Goal: Task Accomplishment & Management: Use online tool/utility

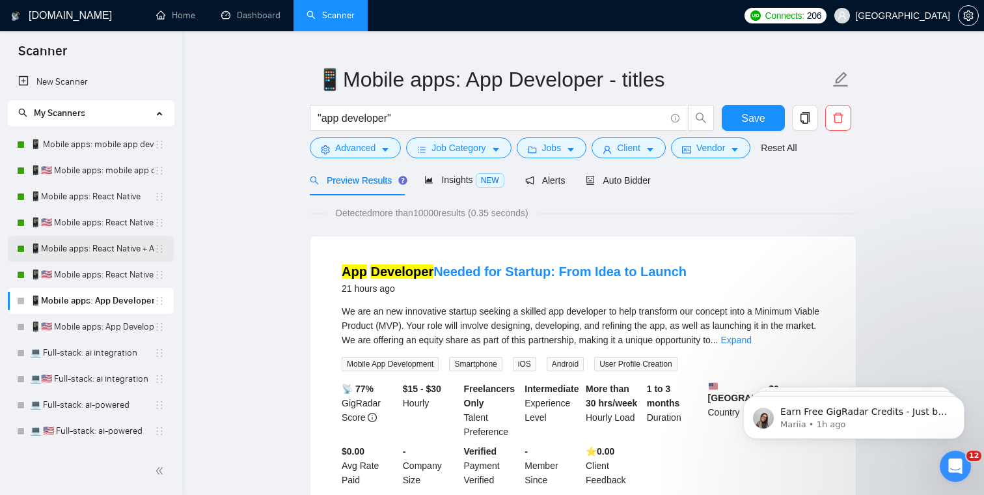
scroll to position [25, 0]
click at [105, 170] on link "📱🇺🇸 Mobile apps: mobile app developer" at bounding box center [92, 170] width 124 height 26
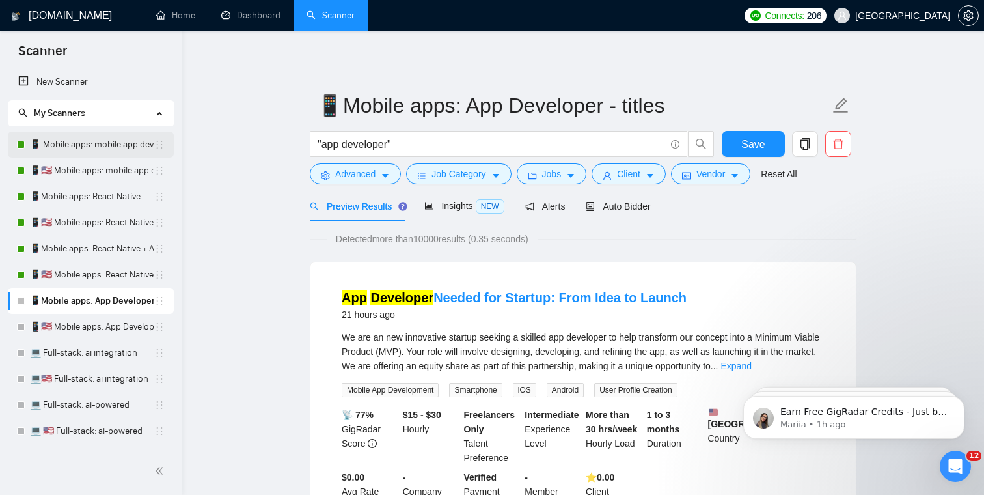
click at [91, 147] on link "📱 Mobile apps: mobile app developer" at bounding box center [92, 144] width 124 height 26
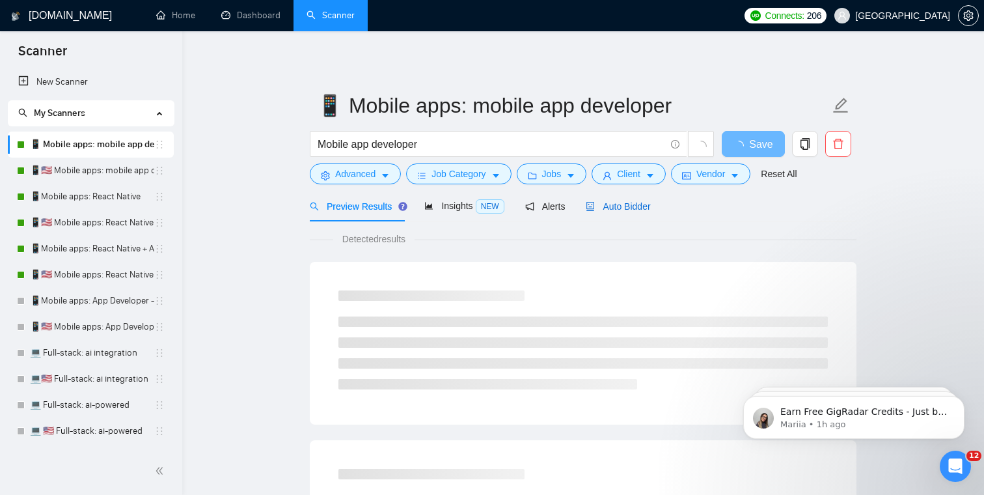
click at [641, 210] on span "Auto Bidder" at bounding box center [618, 206] width 64 height 10
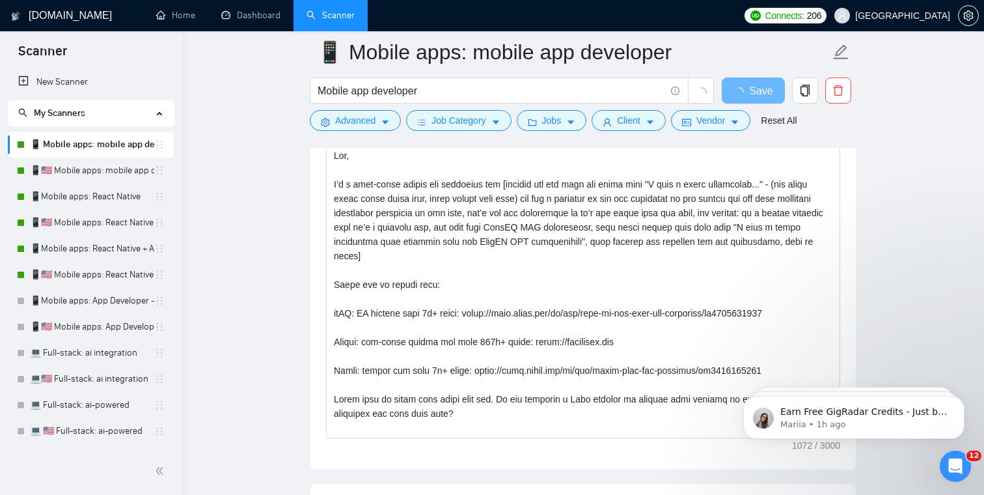
scroll to position [1510, 0]
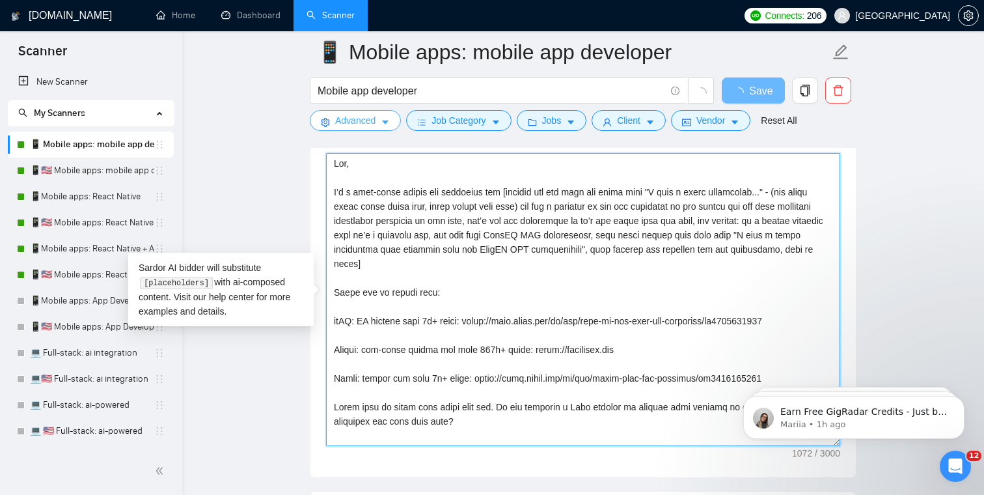
drag, startPoint x: 483, startPoint y: 418, endPoint x: 319, endPoint y: 128, distance: 333.1
click at [319, 128] on div "📱 Mobile apps: mobile app developer Mobile app developer Save Advanced Job Cate…" at bounding box center [583, 469] width 547 height 3855
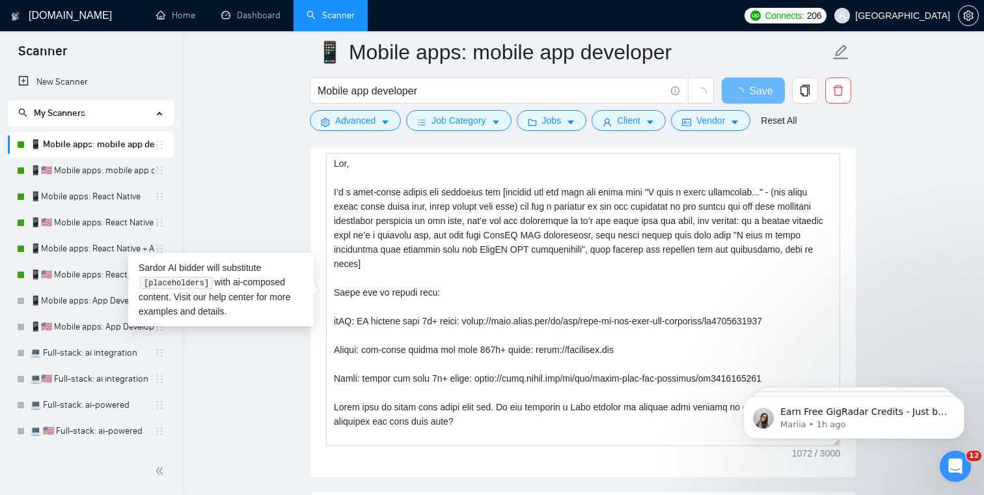
click at [257, 163] on main "📱 Mobile apps: mobile app developer Mobile app developer Save Advanced Job Cate…" at bounding box center [583, 469] width 760 height 3855
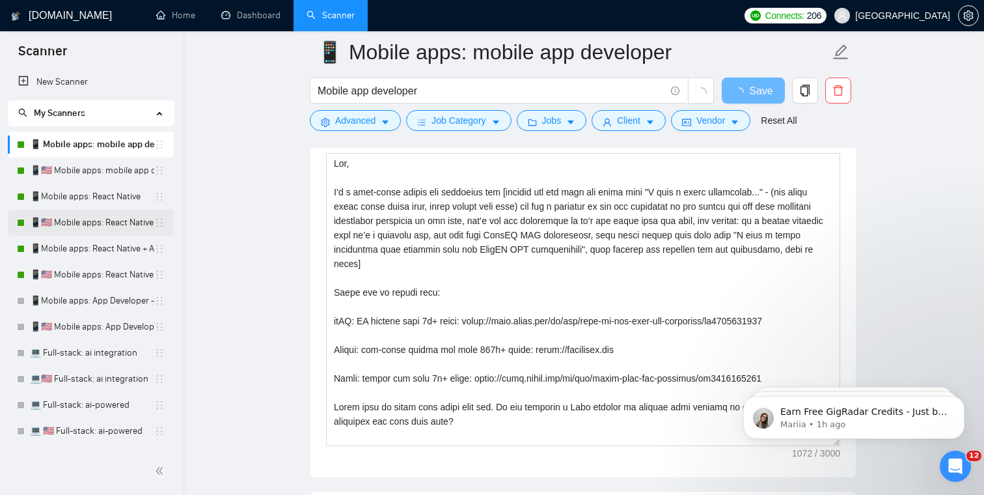
scroll to position [55, 0]
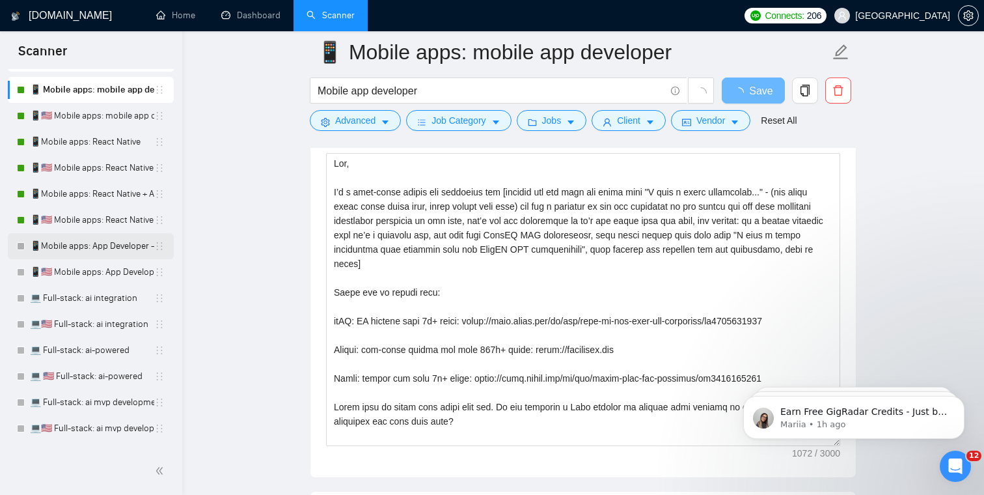
click at [85, 251] on link "📱Mobile apps: App Developer - titles" at bounding box center [92, 246] width 124 height 26
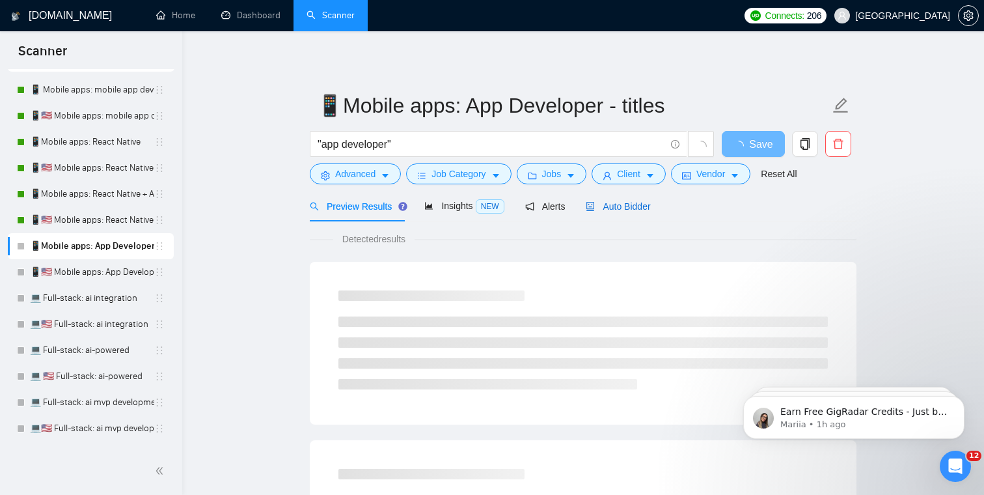
click at [631, 211] on span "Auto Bidder" at bounding box center [618, 206] width 64 height 10
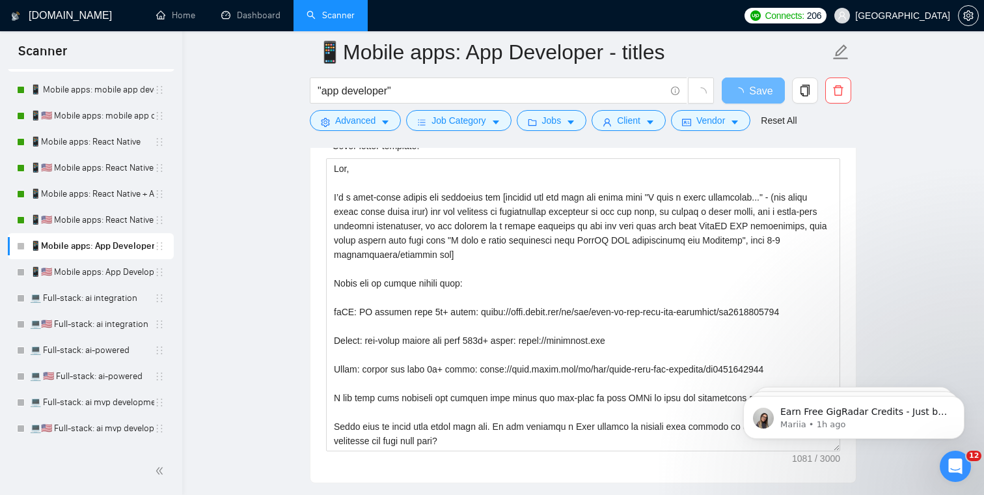
scroll to position [1503, 0]
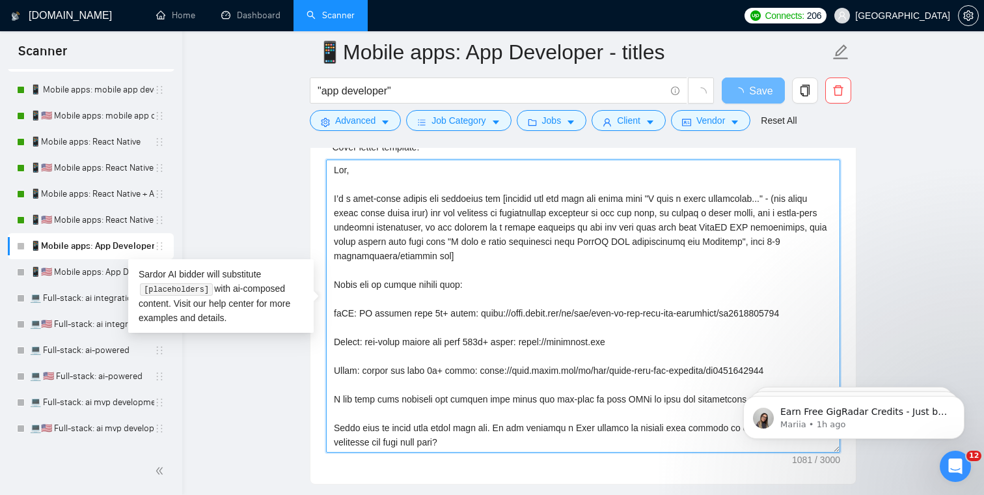
drag, startPoint x: 484, startPoint y: 444, endPoint x: 286, endPoint y: 166, distance: 341.4
click at [286, 165] on main "📱Mobile apps: App Developer - titles "app developer" Save Advanced Job Category…" at bounding box center [583, 480] width 760 height 3863
paste textarea ", never change this part) and add a category of the app mentioned by the client…"
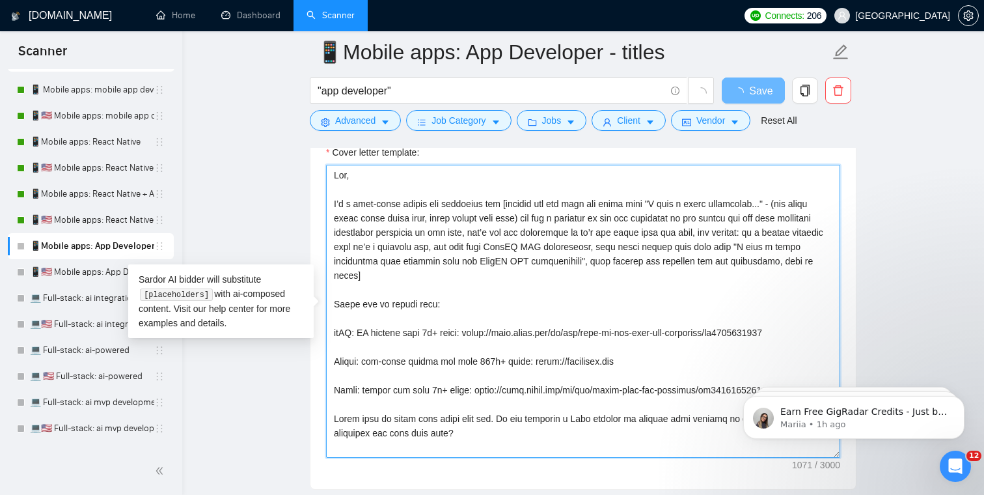
scroll to position [1494, 0]
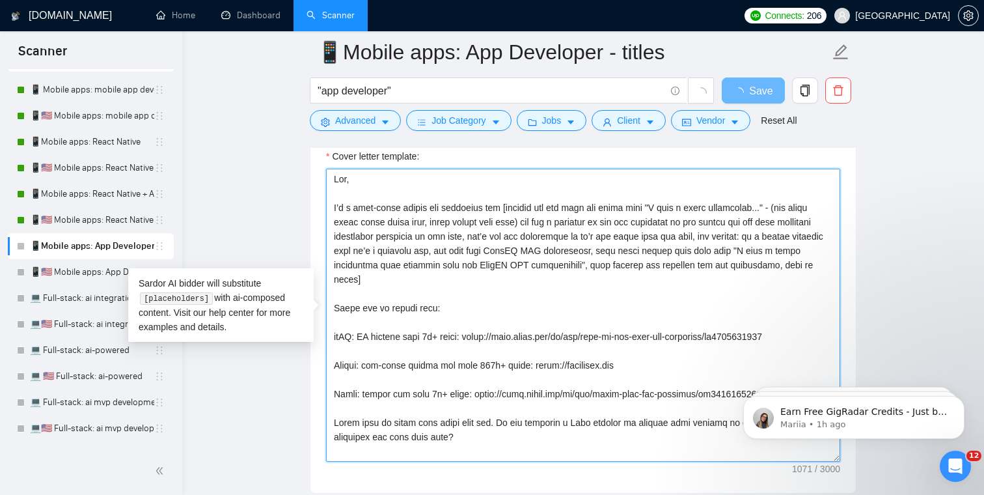
type textarea "Hey, I’m a full-stack mobile app developer and [analyze the job post and start …"
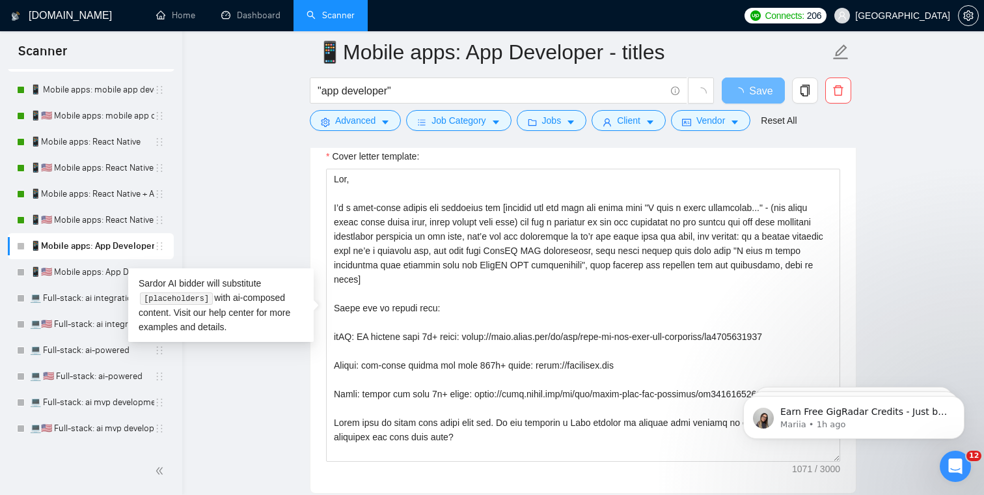
click at [264, 176] on main "📱Mobile apps: App Developer - titles "app developer" Save Advanced Job Category…" at bounding box center [583, 489] width 760 height 3863
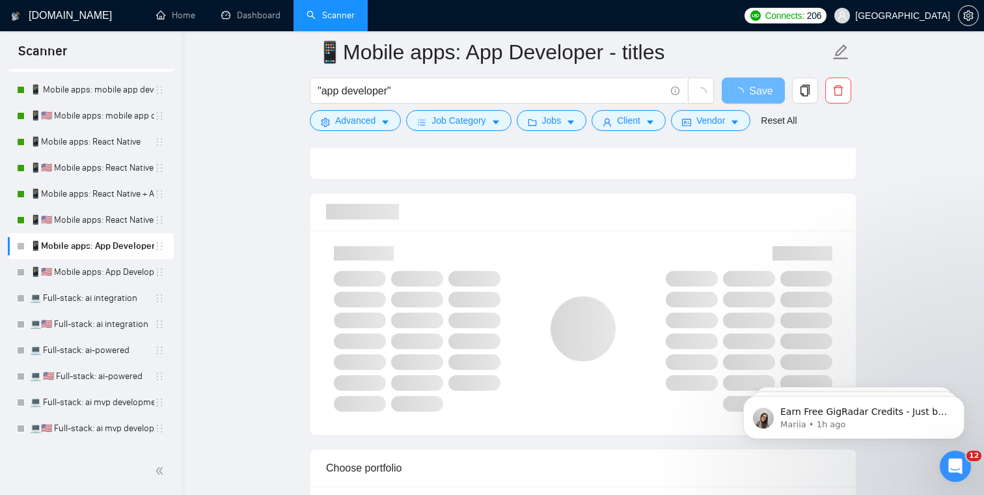
scroll to position [780, 0]
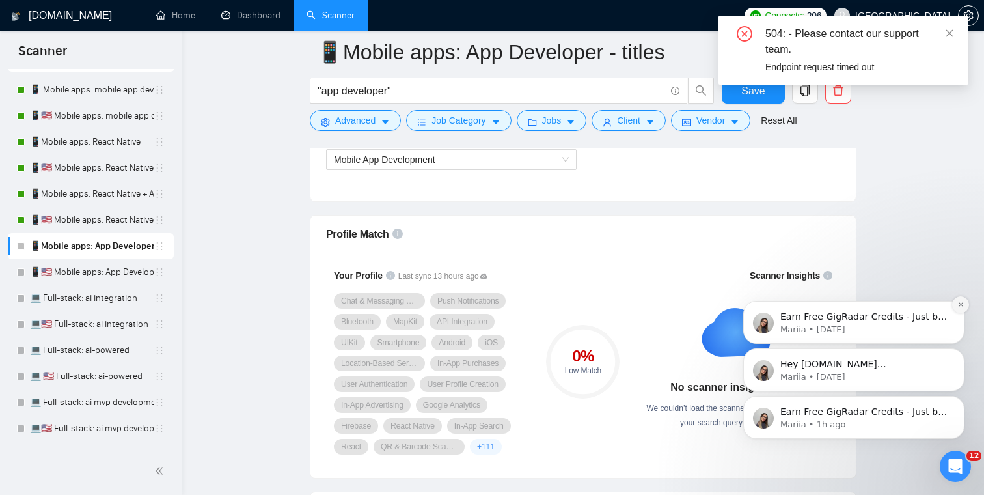
click at [960, 308] on button "Dismiss notification" at bounding box center [960, 304] width 17 height 17
click at [960, 303] on div "Earn Free GigRadar Credits - Just by Sharing Your Story! 💬 Want more credits fo…" at bounding box center [853, 357] width 239 height 163
click at [961, 358] on button "Dismiss notification" at bounding box center [960, 352] width 17 height 17
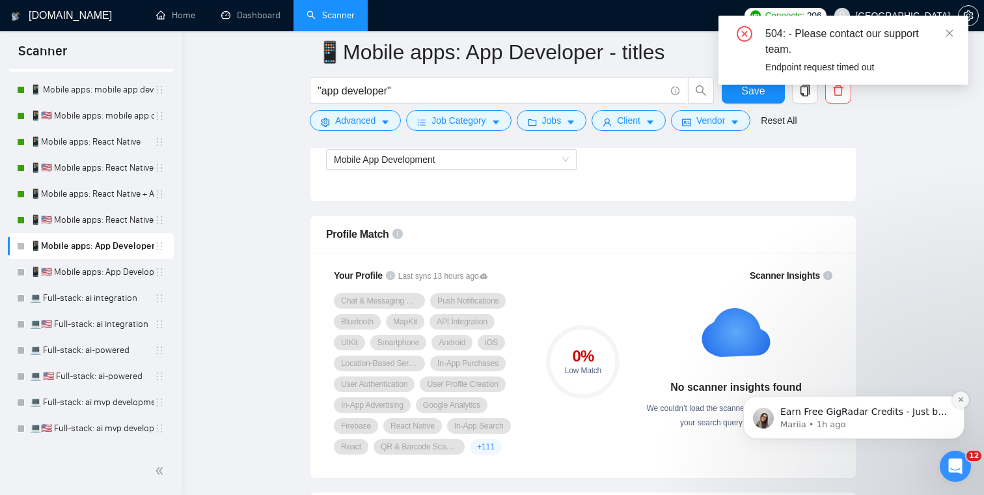
click at [962, 403] on button "Dismiss notification" at bounding box center [960, 399] width 17 height 17
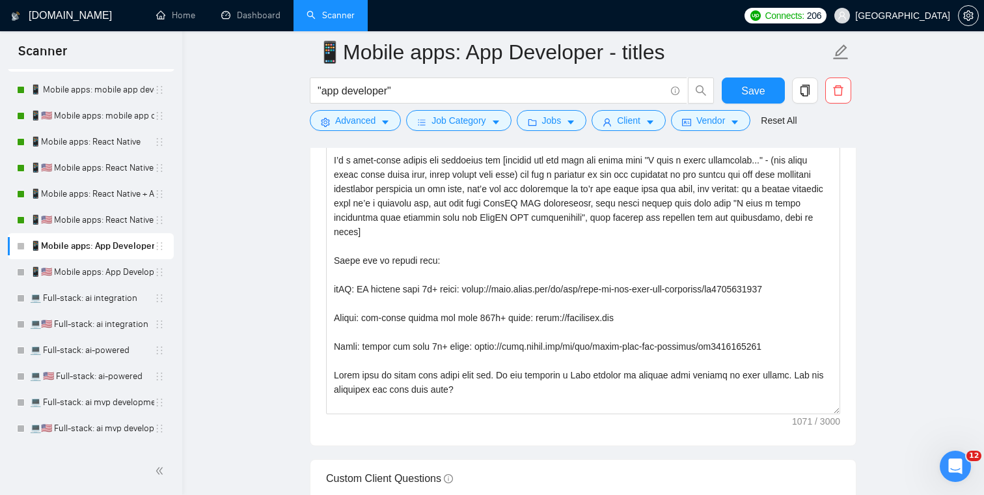
scroll to position [1533, 0]
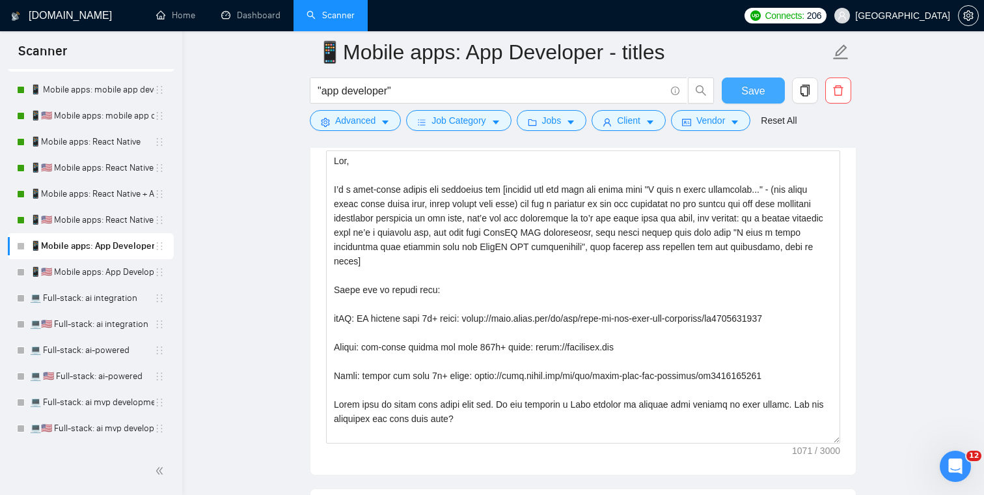
click at [763, 89] on span "Save" at bounding box center [752, 91] width 23 height 16
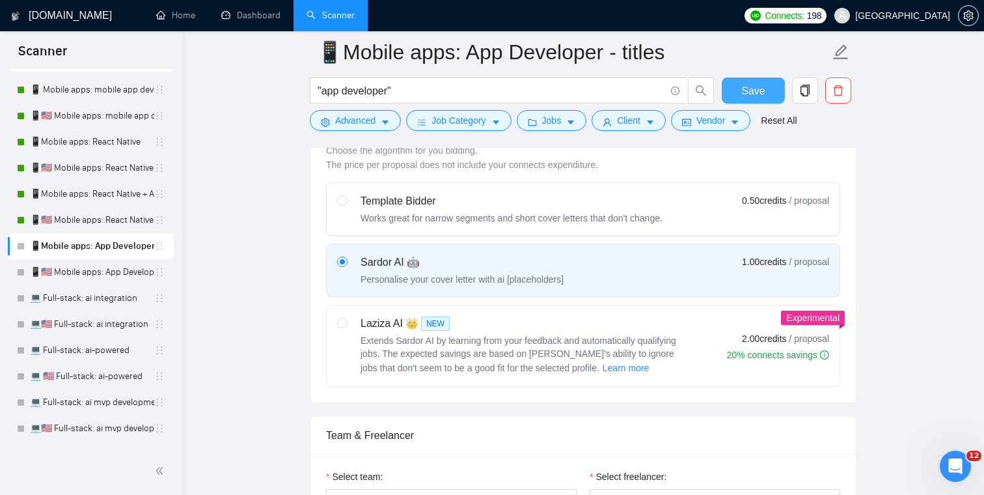
scroll to position [0, 0]
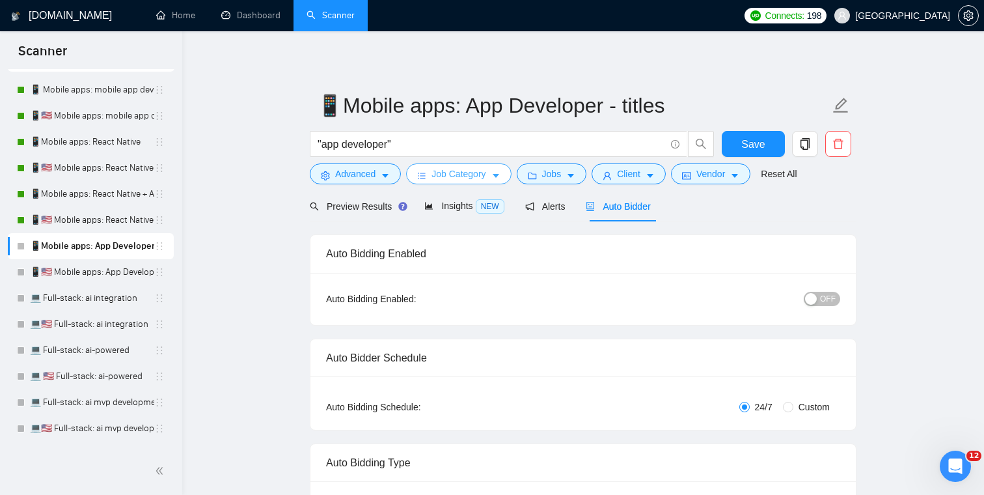
click at [476, 174] on span "Job Category" at bounding box center [458, 174] width 54 height 14
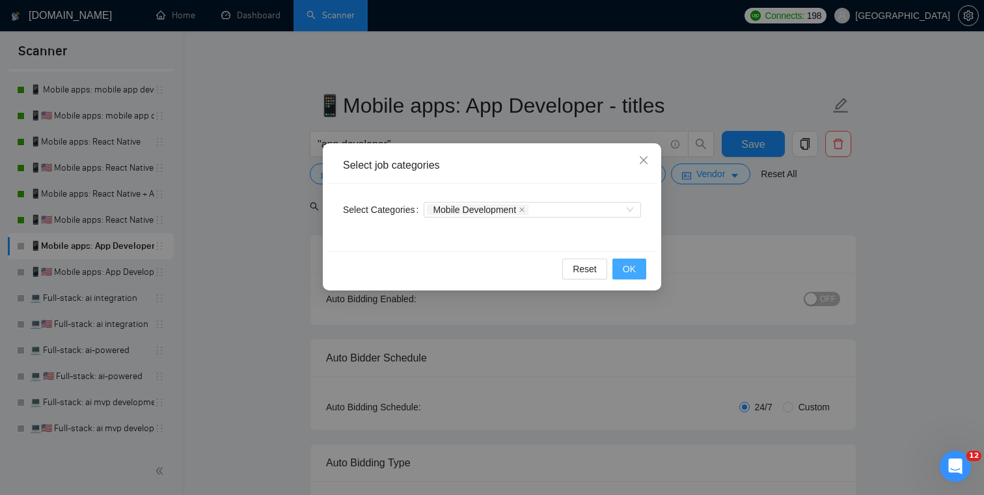
click at [645, 274] on button "OK" at bounding box center [629, 268] width 34 height 21
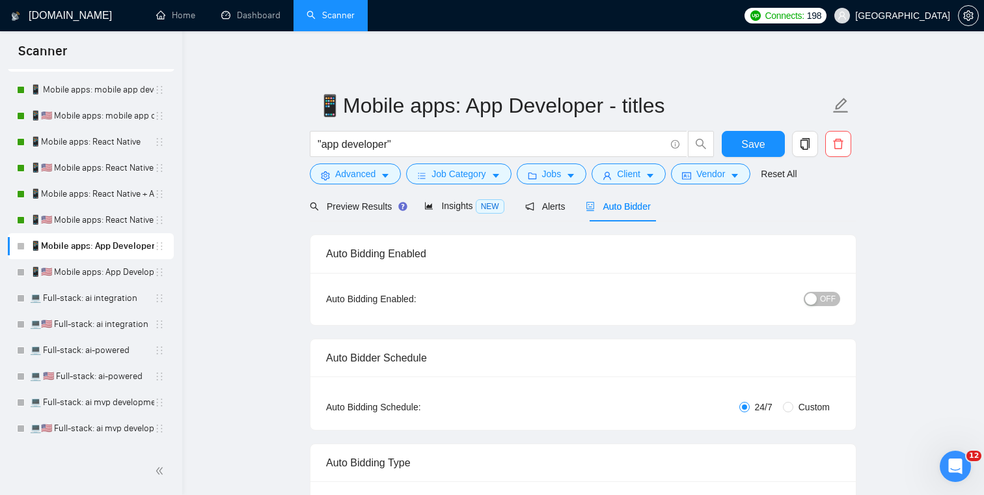
click at [830, 301] on span "OFF" at bounding box center [828, 299] width 16 height 14
click at [748, 144] on span "Save" at bounding box center [752, 144] width 23 height 16
checkbox input "true"
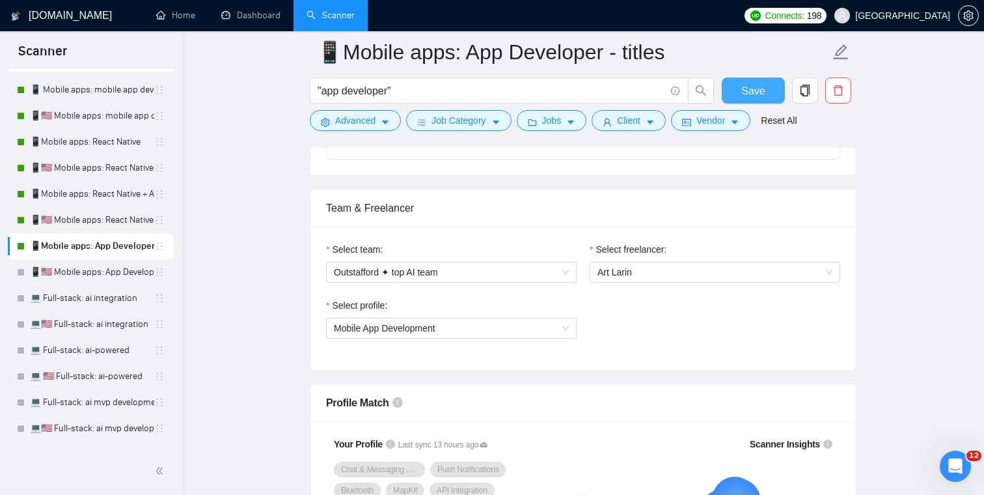
scroll to position [647, 0]
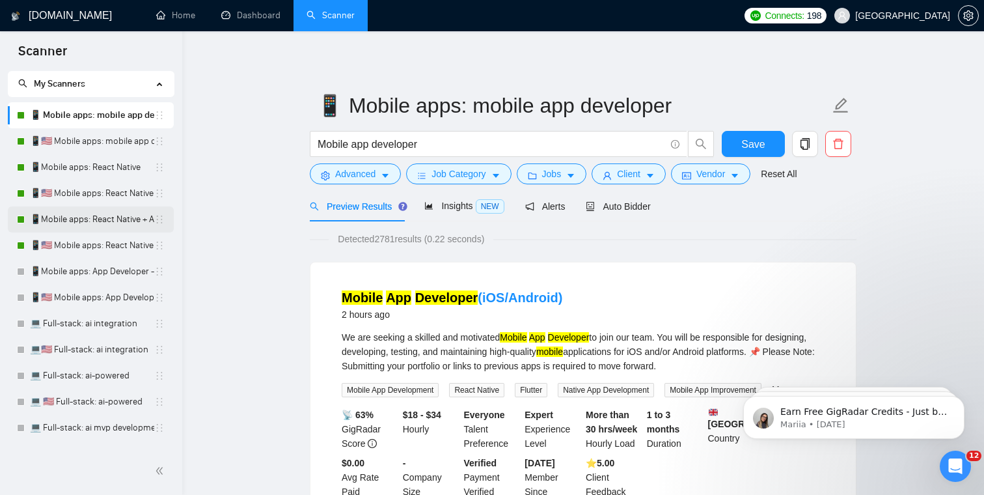
scroll to position [41, 0]
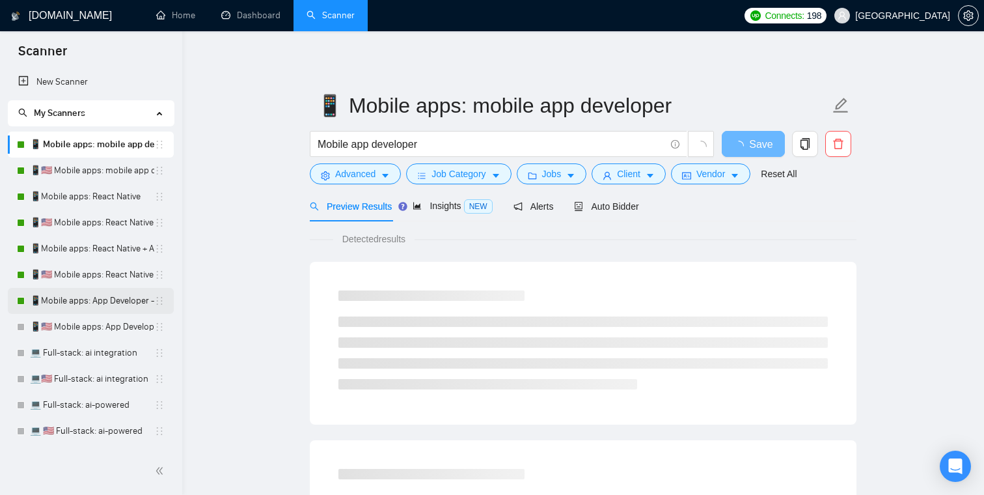
click at [74, 301] on link "📱Mobile apps: App Developer - titles" at bounding box center [92, 301] width 124 height 26
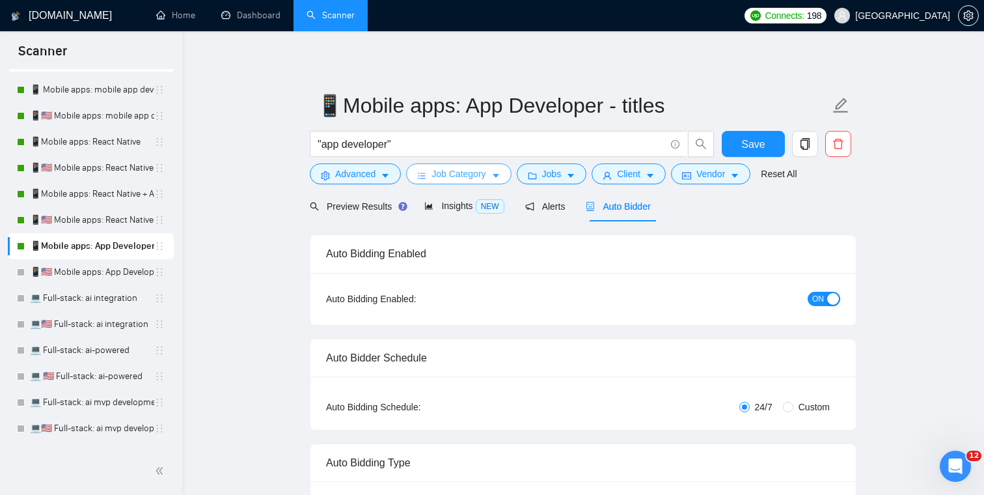
click at [491, 182] on button "Job Category" at bounding box center [458, 173] width 105 height 21
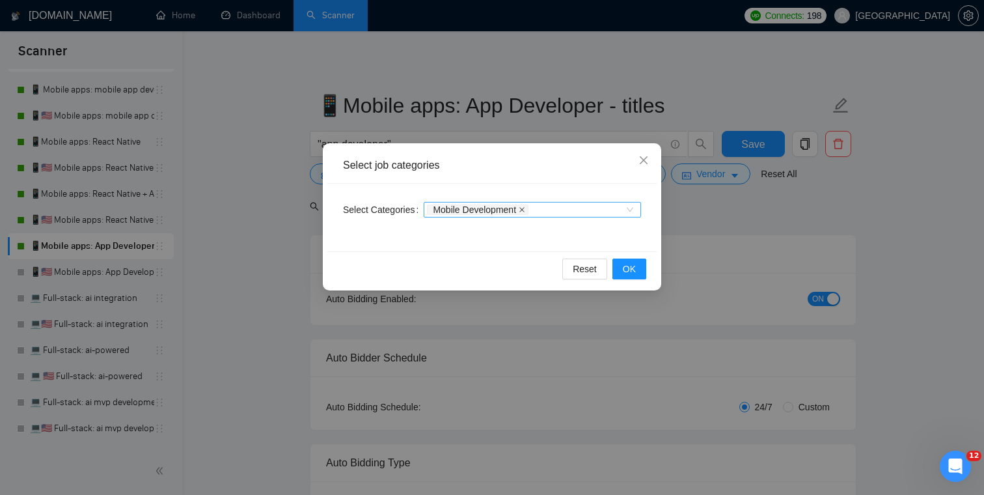
click at [525, 207] on icon "close" at bounding box center [522, 209] width 7 height 7
click at [532, 211] on div at bounding box center [526, 209] width 198 height 10
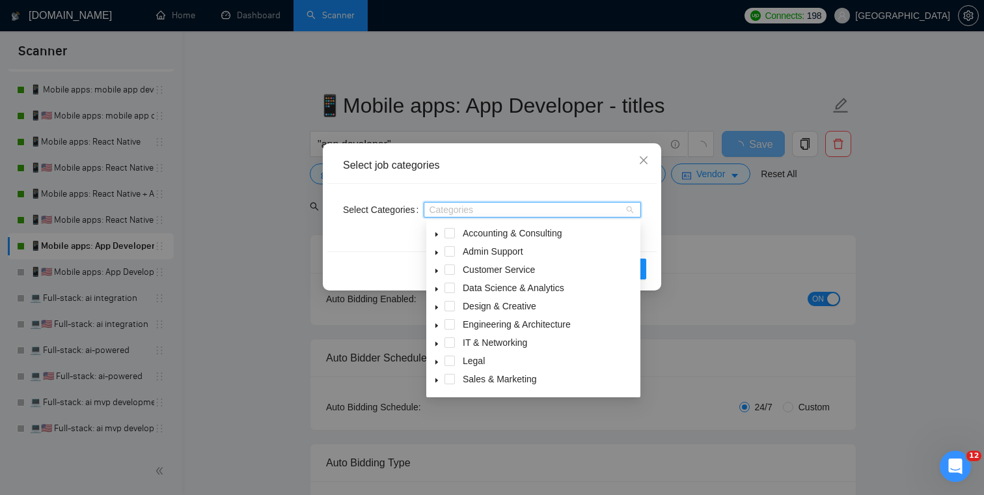
scroll to position [52, 0]
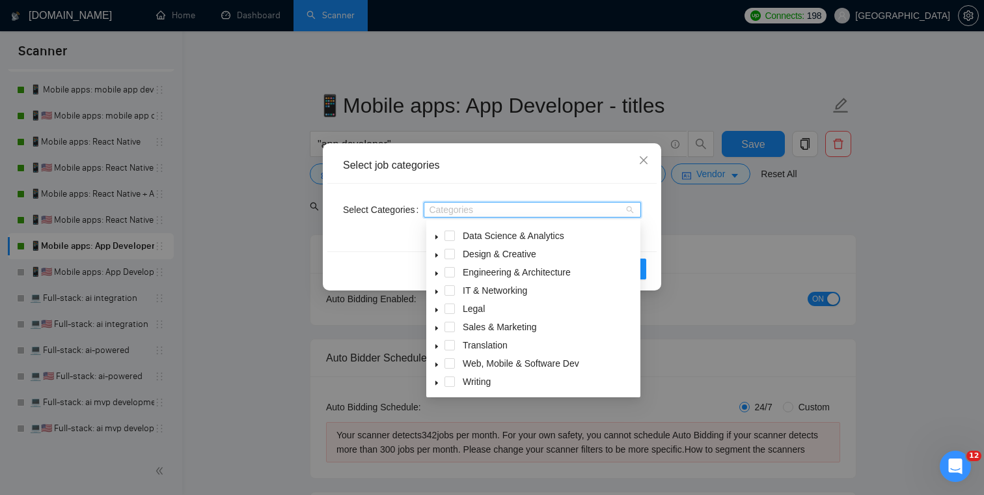
click at [435, 358] on span at bounding box center [437, 363] width 16 height 16
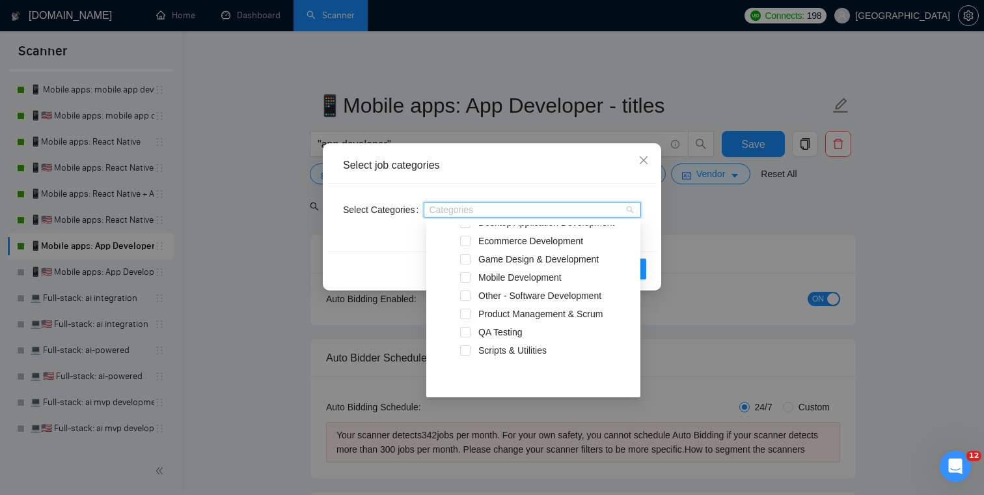
scroll to position [271, 0]
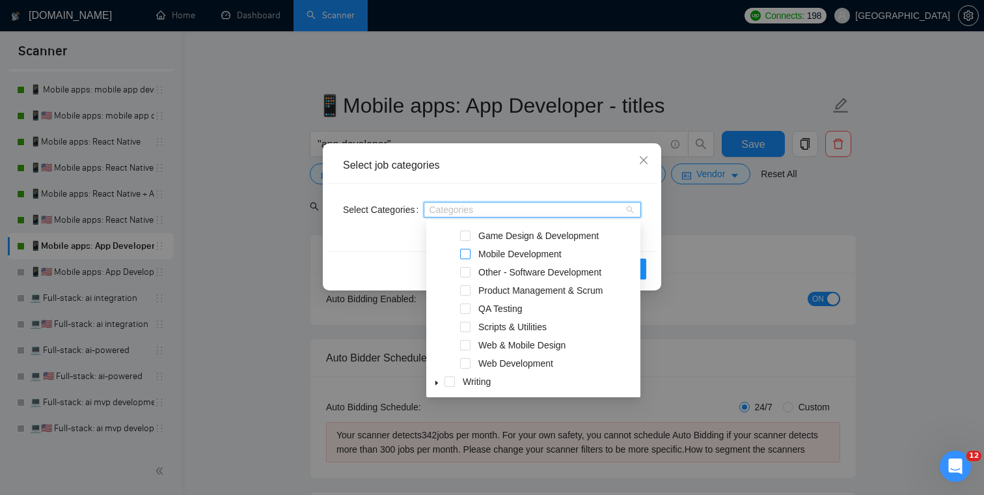
click at [466, 253] on span at bounding box center [465, 254] width 10 height 10
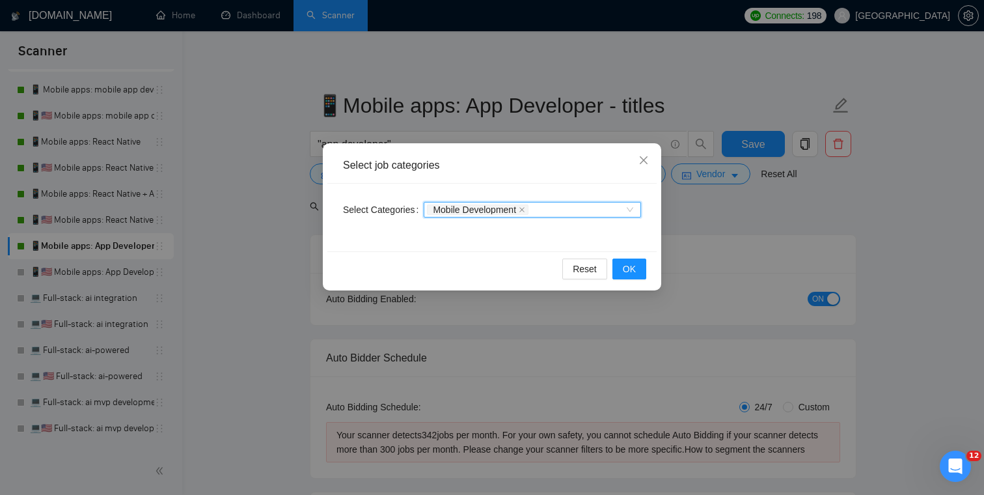
click at [518, 165] on div "Select job categories" at bounding box center [492, 165] width 298 height 14
click at [625, 262] on span "OK" at bounding box center [629, 269] width 13 height 14
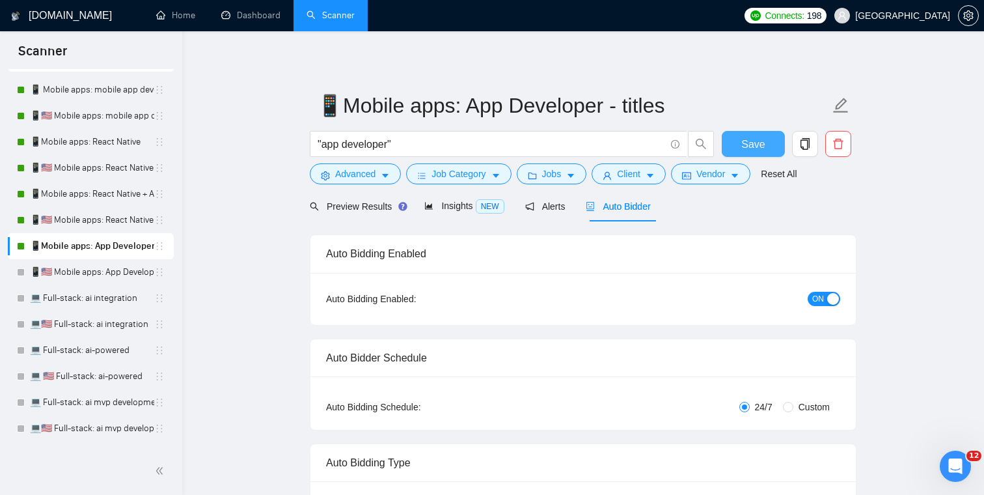
click at [742, 142] on span "Save" at bounding box center [752, 144] width 23 height 16
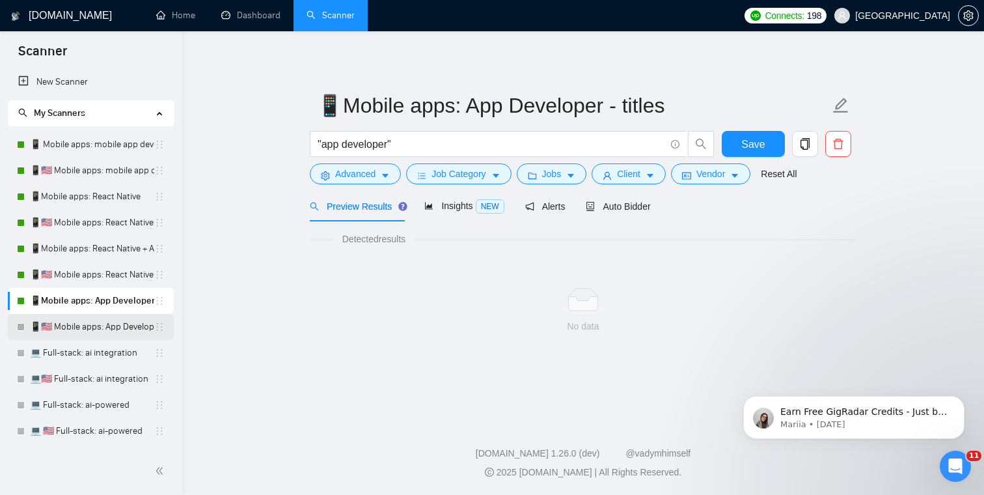
click at [81, 324] on link "📱🇺🇸 Mobile apps: App Developer - titles" at bounding box center [92, 327] width 124 height 26
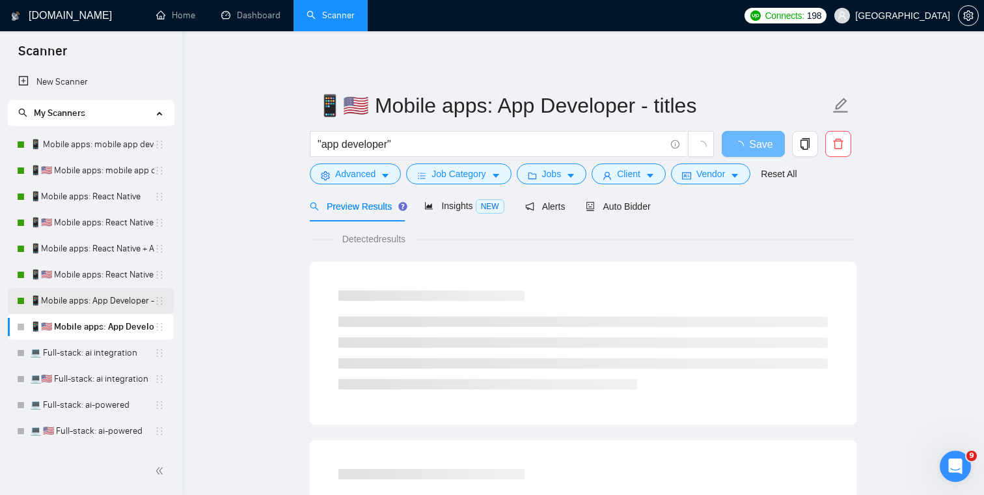
click at [88, 299] on link "📱Mobile apps: App Developer - titles" at bounding box center [92, 301] width 124 height 26
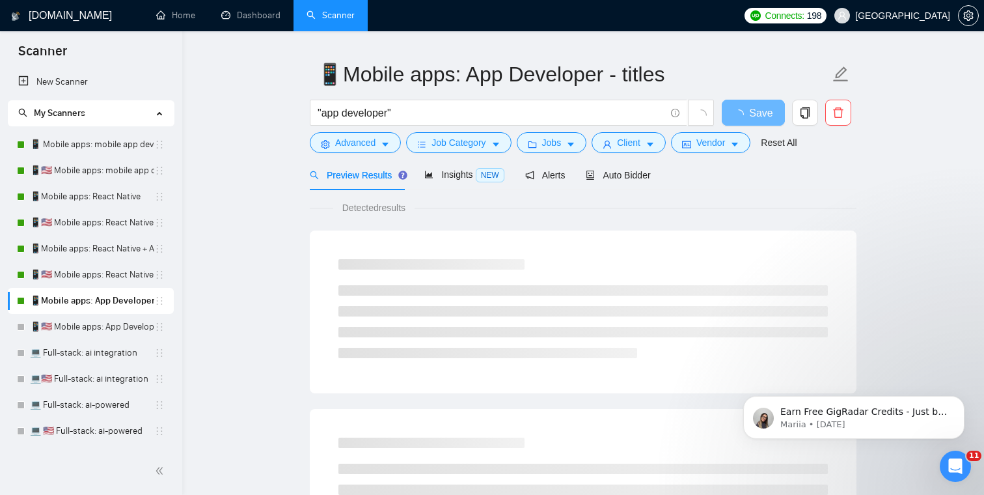
scroll to position [39, 0]
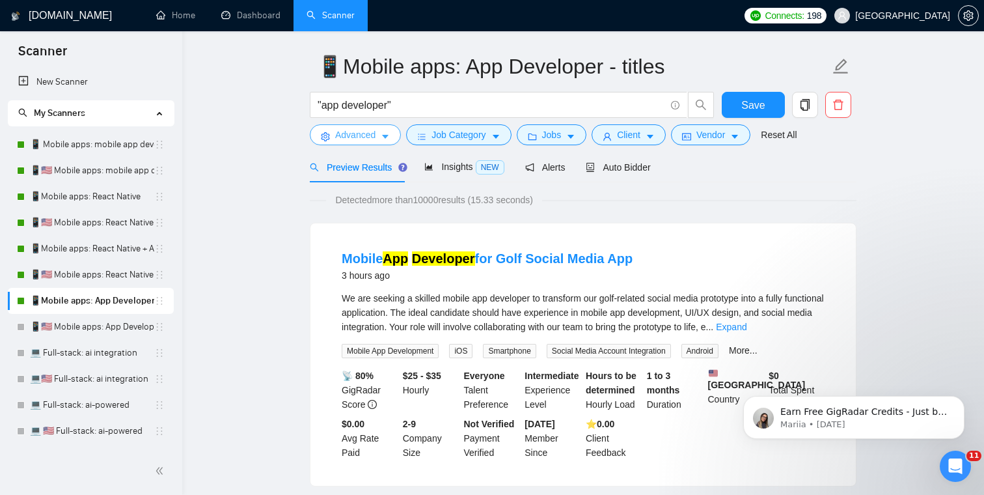
click at [375, 135] on span "Advanced" at bounding box center [355, 135] width 40 height 14
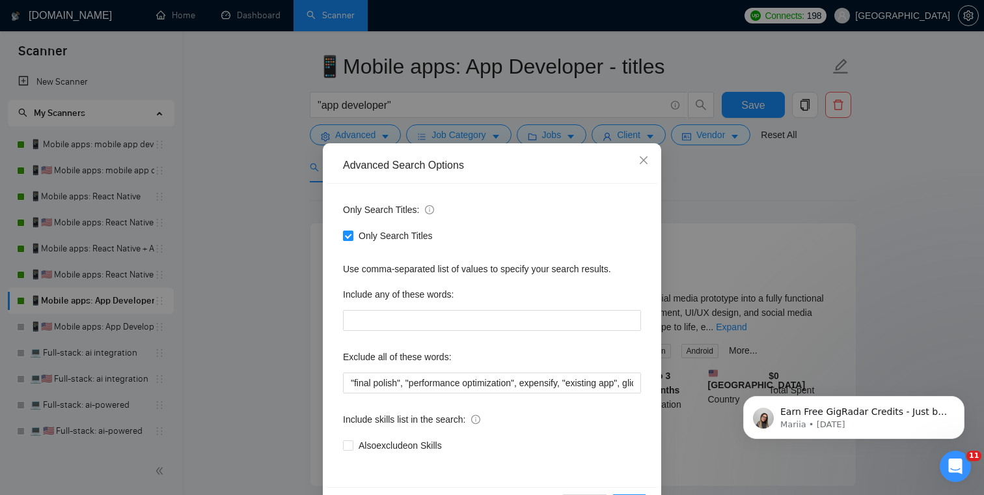
scroll to position [47, 0]
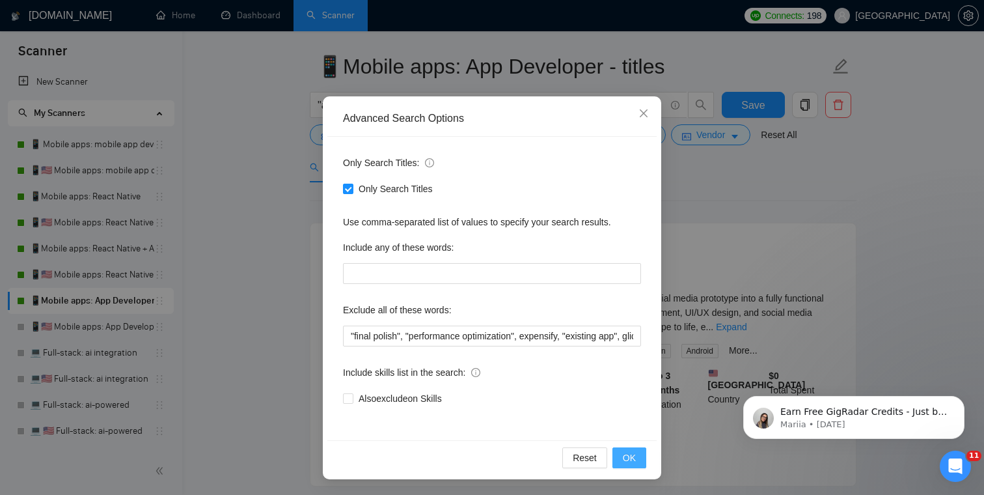
click at [636, 455] on button "OK" at bounding box center [629, 457] width 34 height 21
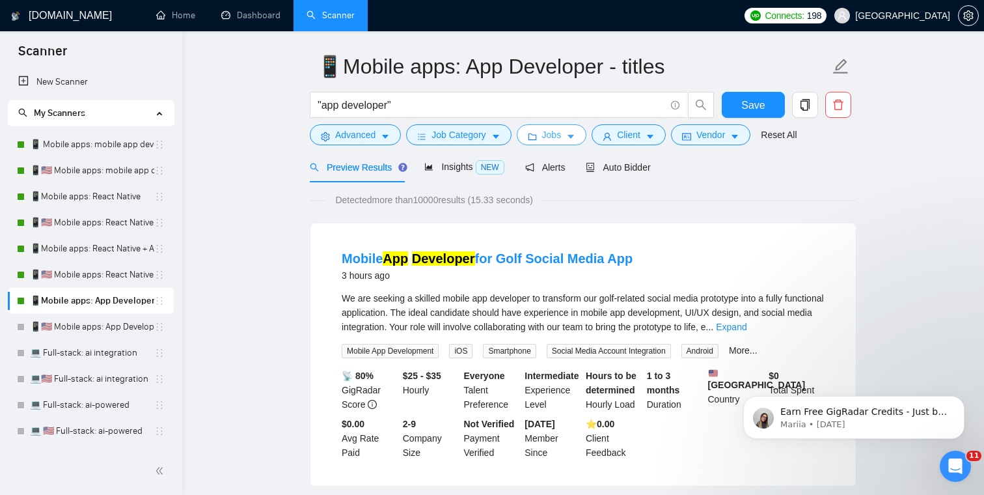
click at [537, 137] on icon "folder" at bounding box center [532, 136] width 9 height 9
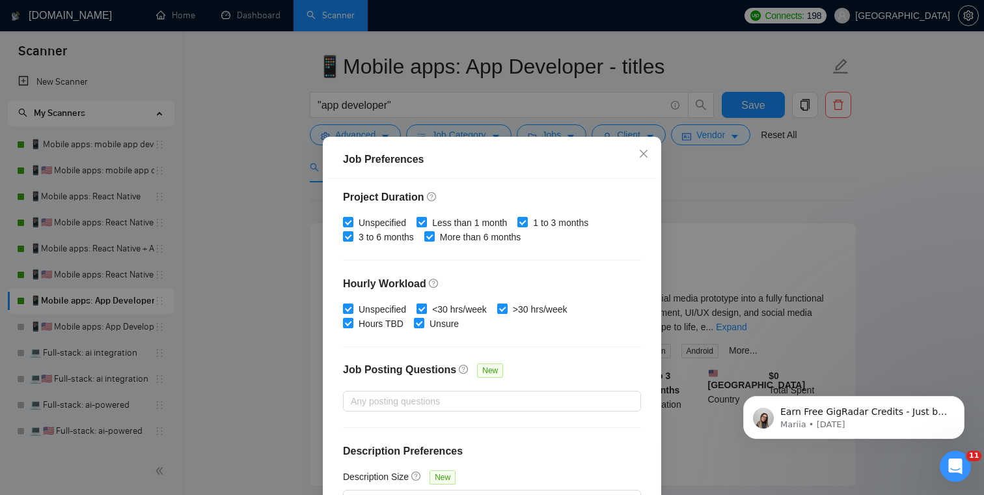
scroll to position [87, 0]
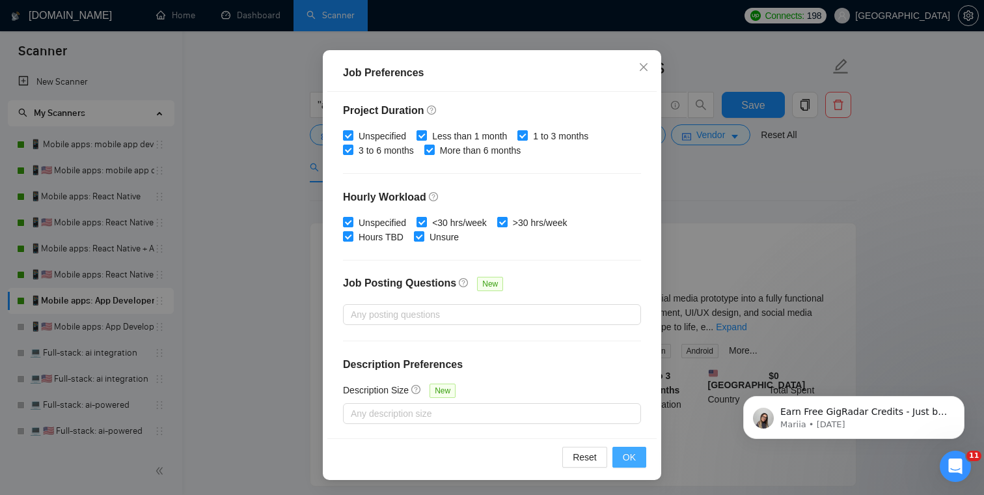
click at [631, 461] on span "OK" at bounding box center [629, 457] width 13 height 14
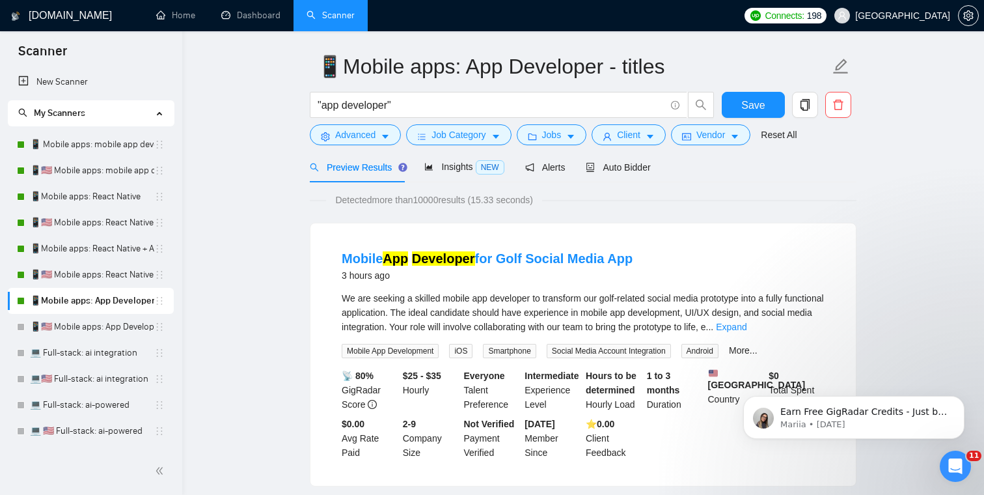
scroll to position [29, 0]
click at [630, 138] on span "Client" at bounding box center [628, 135] width 23 height 14
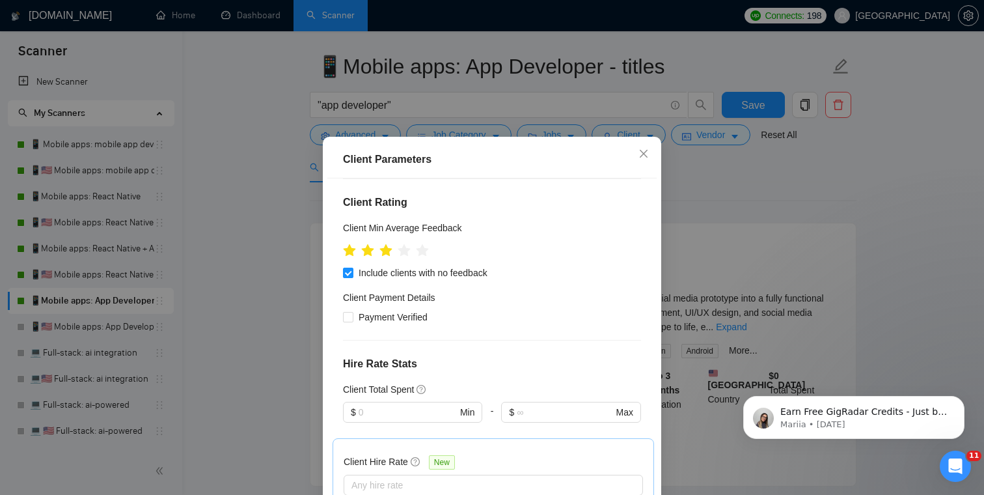
scroll to position [167, 0]
click at [373, 309] on span "Payment Verified" at bounding box center [392, 316] width 79 height 14
click at [352, 311] on input "Payment Verified" at bounding box center [347, 315] width 9 height 9
checkbox input "true"
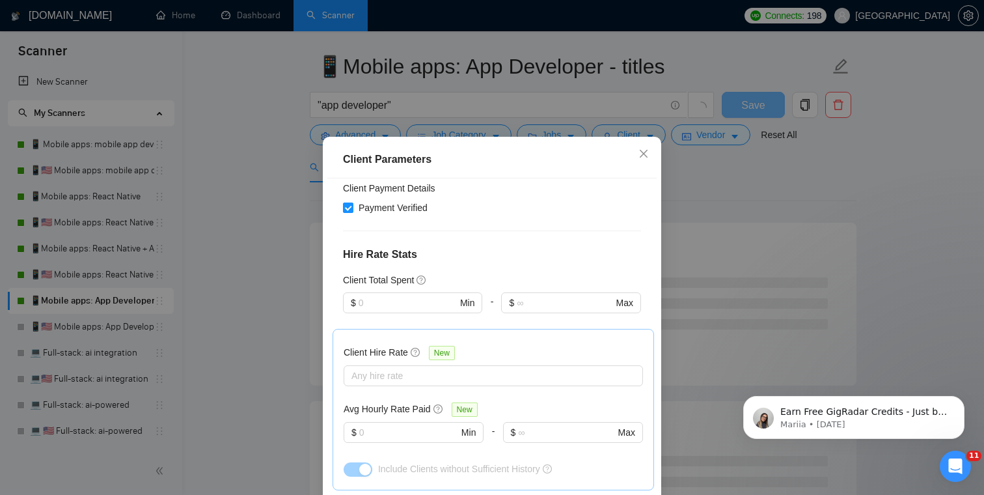
scroll to position [286, 0]
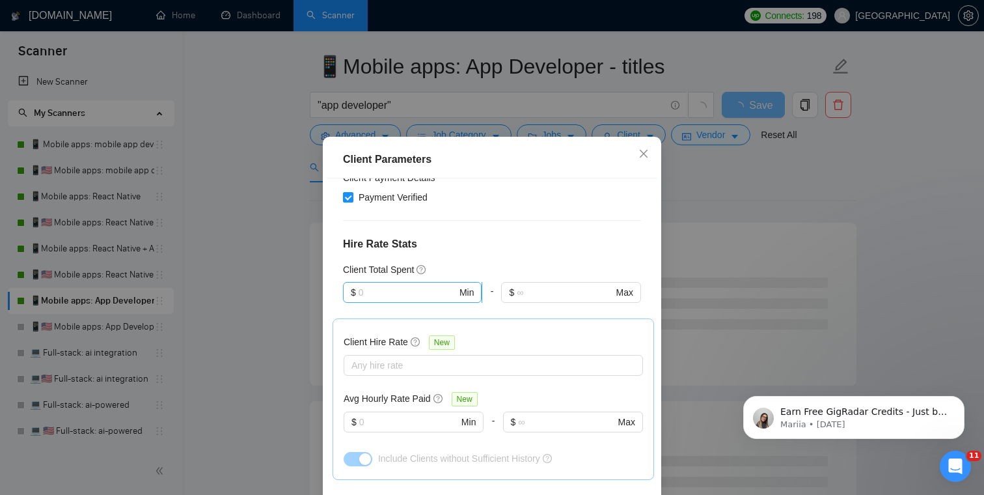
click at [389, 285] on input "text" at bounding box center [408, 292] width 98 height 14
click at [381, 293] on div "$0" at bounding box center [413, 299] width 124 height 14
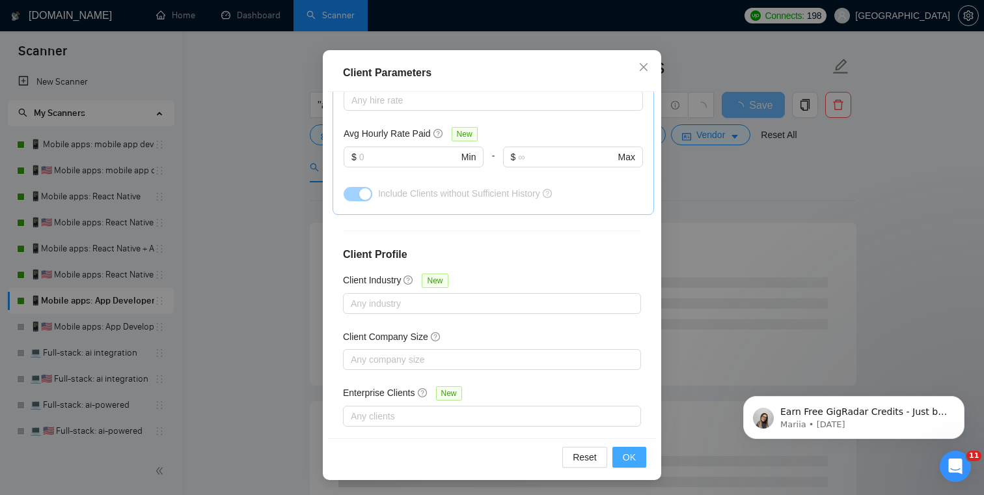
click at [624, 450] on span "OK" at bounding box center [629, 457] width 13 height 14
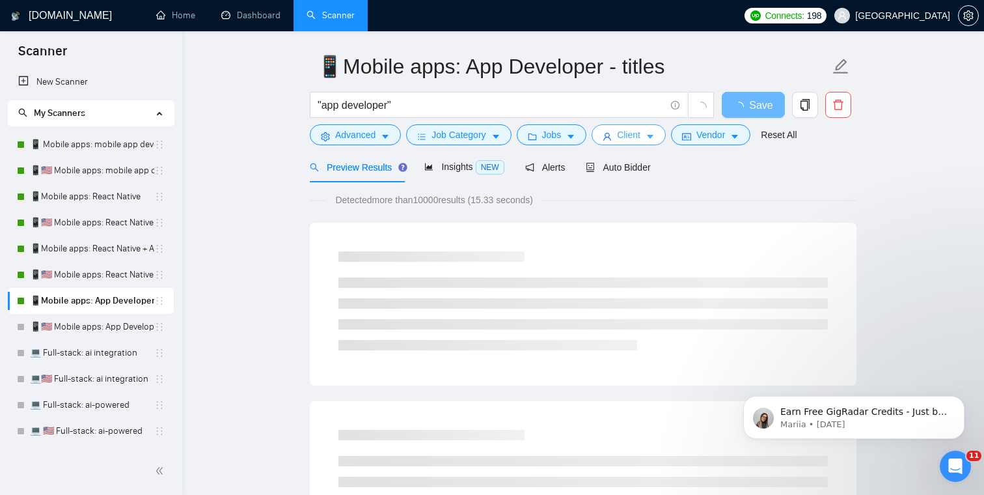
scroll to position [0, 0]
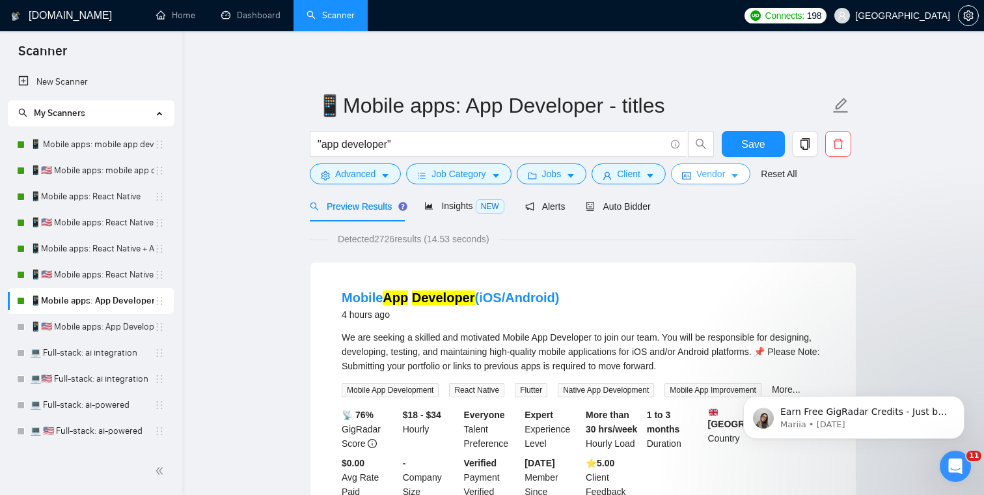
click at [719, 170] on span "Vendor" at bounding box center [710, 174] width 29 height 14
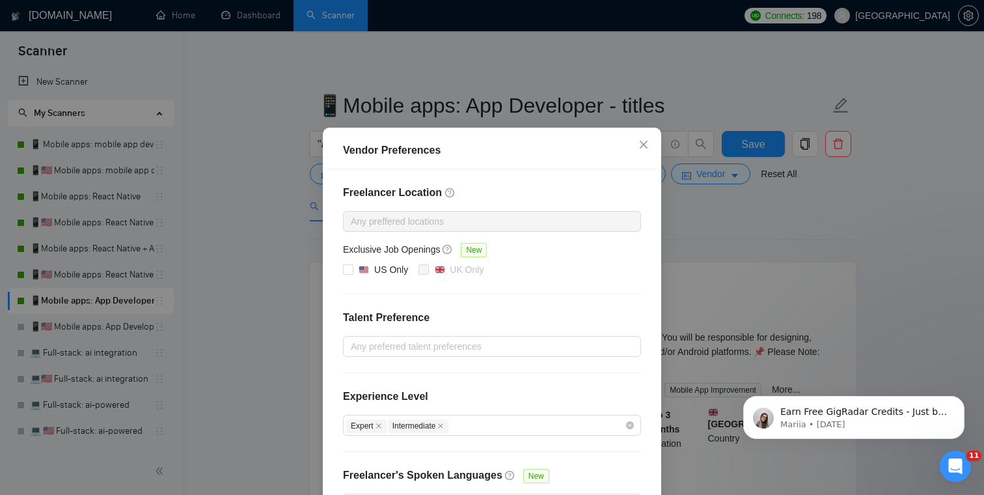
scroll to position [107, 0]
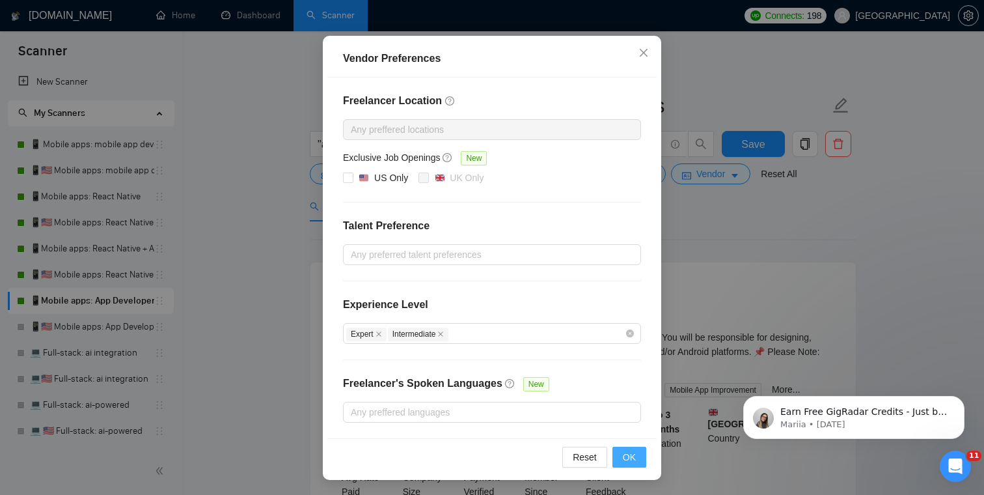
click at [633, 454] on span "OK" at bounding box center [629, 457] width 13 height 14
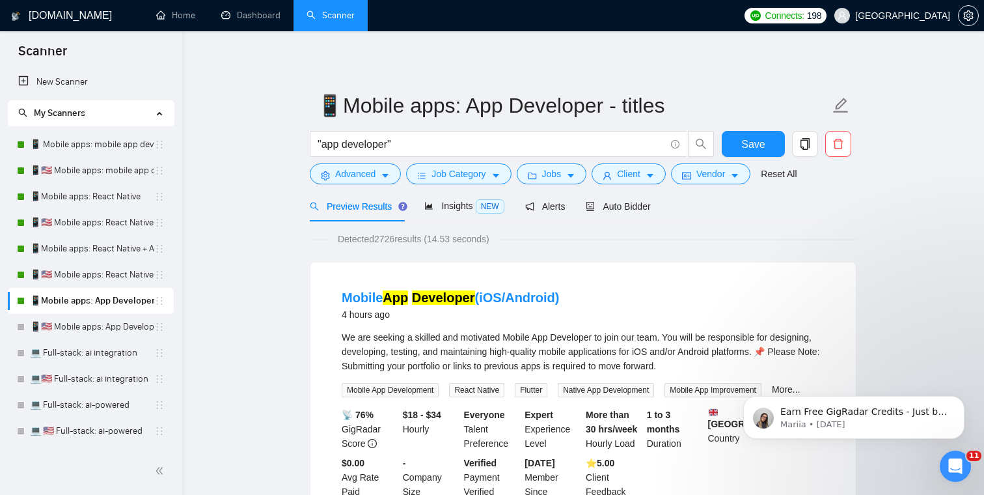
scroll to position [42, 0]
click at [760, 142] on span "Save" at bounding box center [752, 144] width 23 height 16
click at [98, 320] on link "📱🇺🇸 Mobile apps: App Developer - titles" at bounding box center [92, 327] width 124 height 26
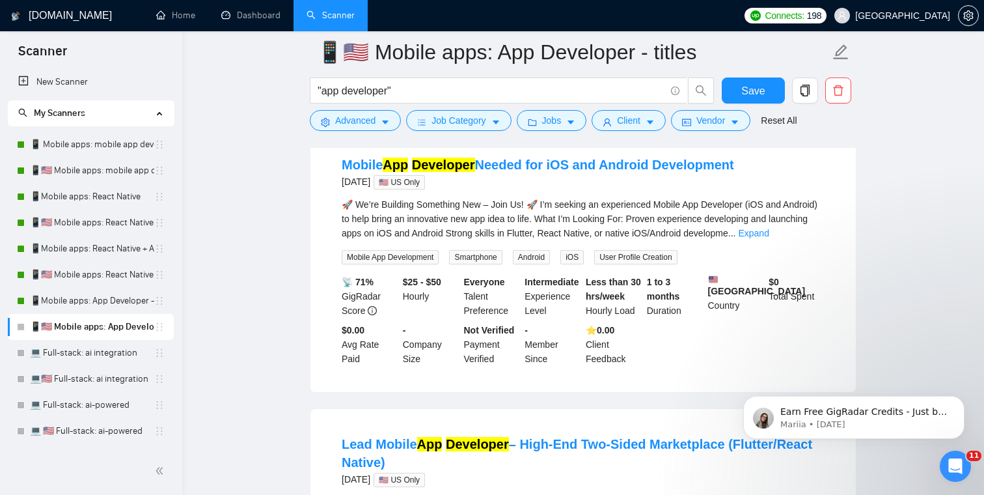
scroll to position [421, 0]
